Goal: Task Accomplishment & Management: Manage account settings

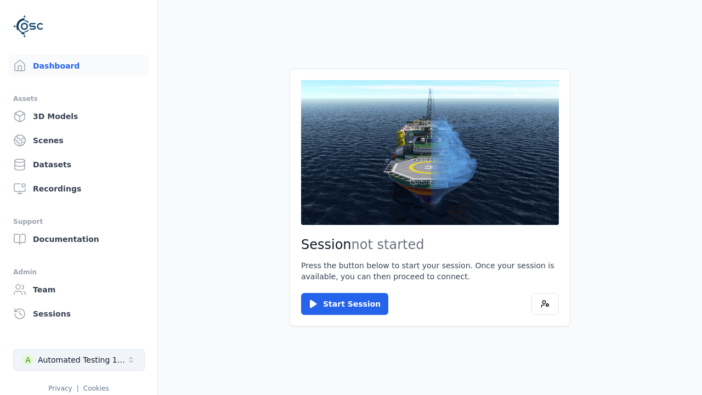
click at [79, 360] on div "Automated Testing 1 - Playwright" at bounding box center [82, 359] width 89 height 11
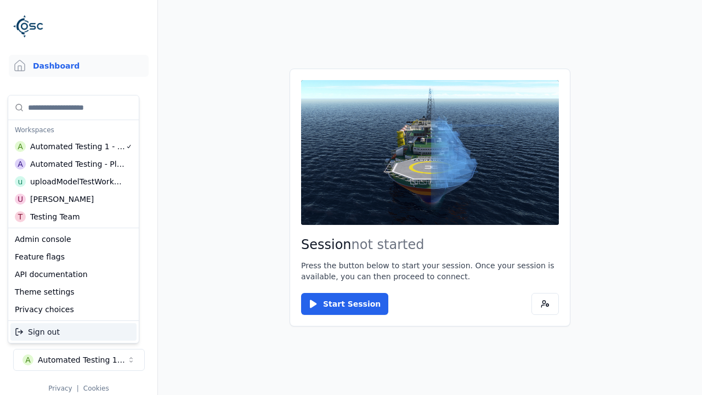
click at [71, 164] on div "Automated Testing - Playwright" at bounding box center [77, 163] width 95 height 11
click at [351, 197] on html "Support Dashboard Assets 3D Models Scenes Datasets Recordings Support Documenta…" at bounding box center [351, 197] width 702 height 395
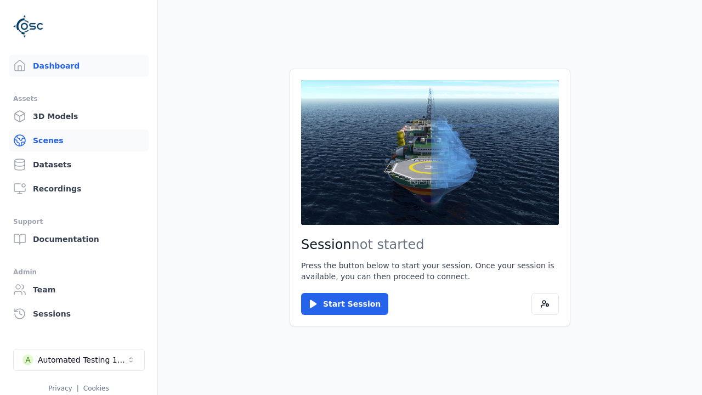
click at [78, 140] on link "Scenes" at bounding box center [79, 140] width 140 height 22
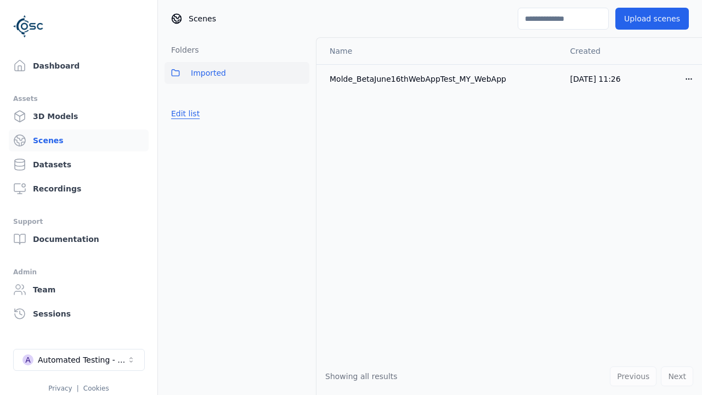
click at [185, 113] on button "Edit list" at bounding box center [185, 114] width 42 height 20
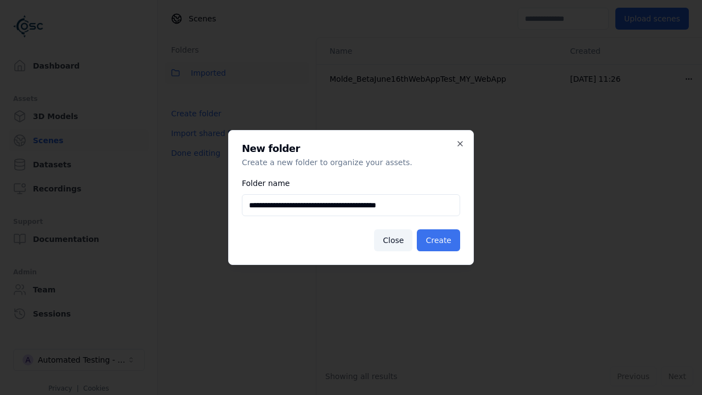
type input "**********"
click at [438, 240] on button "Create" at bounding box center [438, 240] width 43 height 22
click at [195, 163] on button "Done editing" at bounding box center [195, 153] width 62 height 20
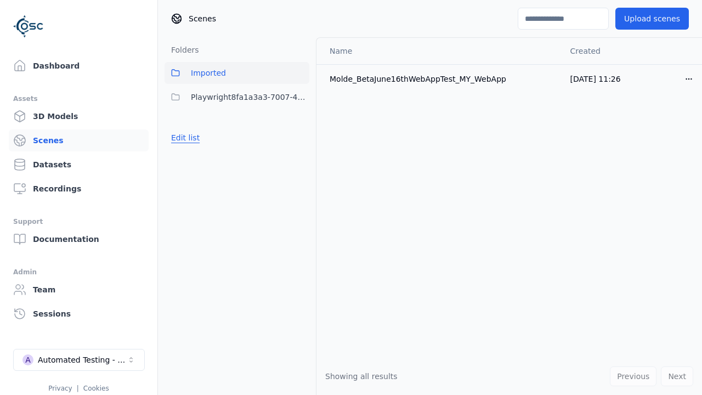
click at [185, 138] on button "Edit list" at bounding box center [185, 138] width 42 height 20
click at [300, 97] on html "Support Dashboard Assets 3D Models Scenes Datasets Recordings Support Documenta…" at bounding box center [351, 197] width 702 height 395
click at [300, 155] on div "Rename" at bounding box center [300, 155] width 73 height 18
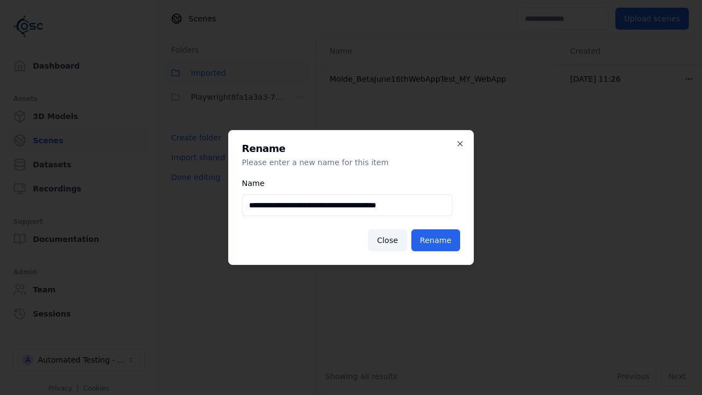
click at [347, 205] on input "**********" at bounding box center [347, 205] width 210 height 22
type input "**********"
click at [435, 240] on button "Rename" at bounding box center [435, 240] width 49 height 22
click at [195, 177] on button "Done editing" at bounding box center [195, 177] width 62 height 20
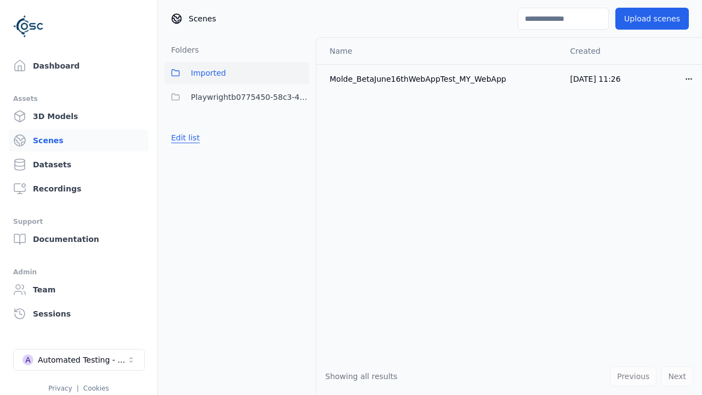
click at [185, 138] on button "Edit list" at bounding box center [185, 138] width 42 height 20
click at [300, 97] on html "Support Dashboard Assets 3D Models Scenes Datasets Recordings Support Documenta…" at bounding box center [351, 197] width 702 height 395
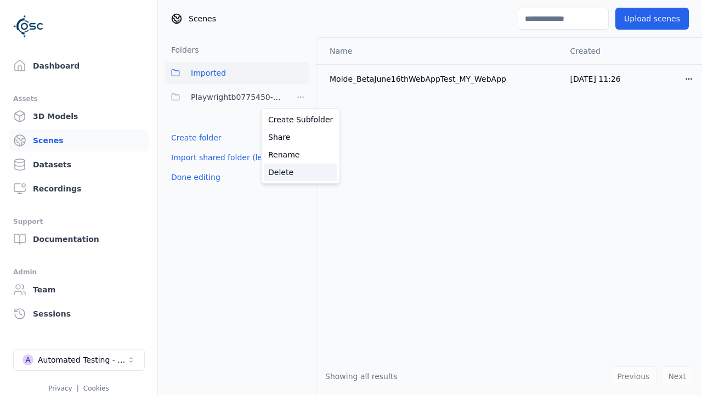
click at [300, 172] on div "Delete" at bounding box center [300, 172] width 73 height 18
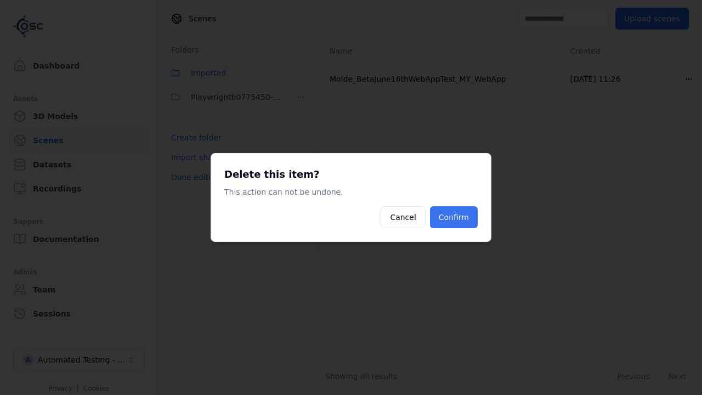
click at [453, 217] on button "Confirm" at bounding box center [454, 217] width 48 height 22
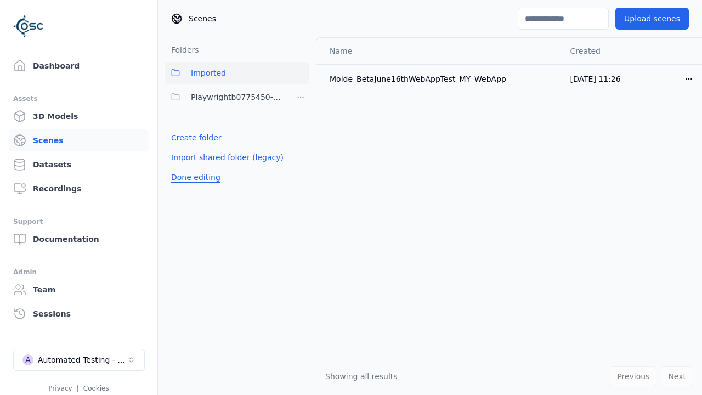
click at [195, 177] on button "Done editing" at bounding box center [195, 177] width 62 height 20
